Goal: Complete application form

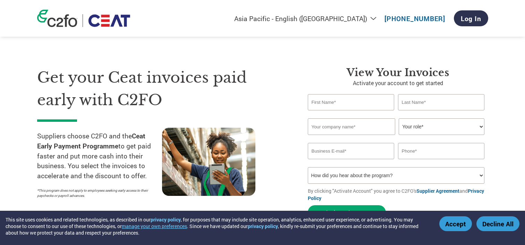
select select "en-IN"
click at [328, 103] on input "text" at bounding box center [351, 102] width 87 height 16
type input "[PERSON_NAME]"
type input "sampath"
click at [368, 128] on input "[PERSON_NAME] Worldwide Logistics [GEOGRAPHIC_DATA] Pvt LTd" at bounding box center [351, 127] width 87 height 17
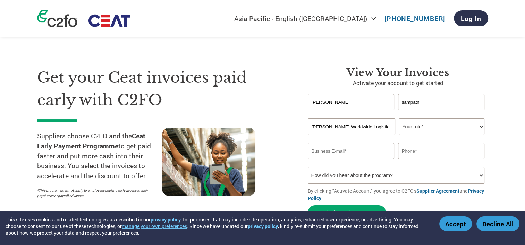
paste input "rivate Limite"
type input "[PERSON_NAME] Worldwide Logistics India Private Limited"
click at [427, 132] on select "Your role* CFO Controller Credit Manager Finance Director Treasurer CEO Preside…" at bounding box center [441, 127] width 86 height 17
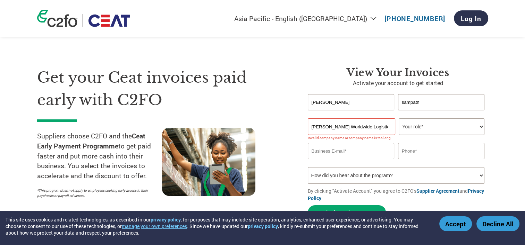
select select "CREDIT_MANAGER"
click at [398, 119] on select "Your role* CFO Controller Credit Manager Finance Director Treasurer CEO Preside…" at bounding box center [441, 127] width 86 height 17
click at [377, 132] on input "[PERSON_NAME] Worldwide Logistics India Private Limited" at bounding box center [351, 127] width 87 height 17
click at [380, 141] on div "Invalid company name or company name is too long" at bounding box center [398, 139] width 180 height 8
click at [376, 130] on input "[PERSON_NAME] Worldwide Logistics India Private Limited" at bounding box center [351, 127] width 87 height 17
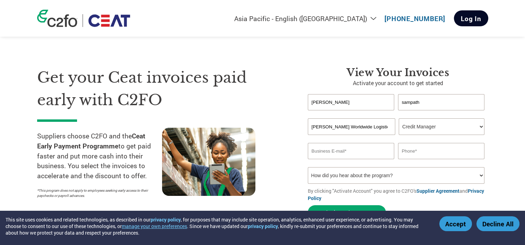
click at [465, 21] on link "Log In" at bounding box center [471, 18] width 34 height 16
